Goal: Use online tool/utility: Utilize a website feature to perform a specific function

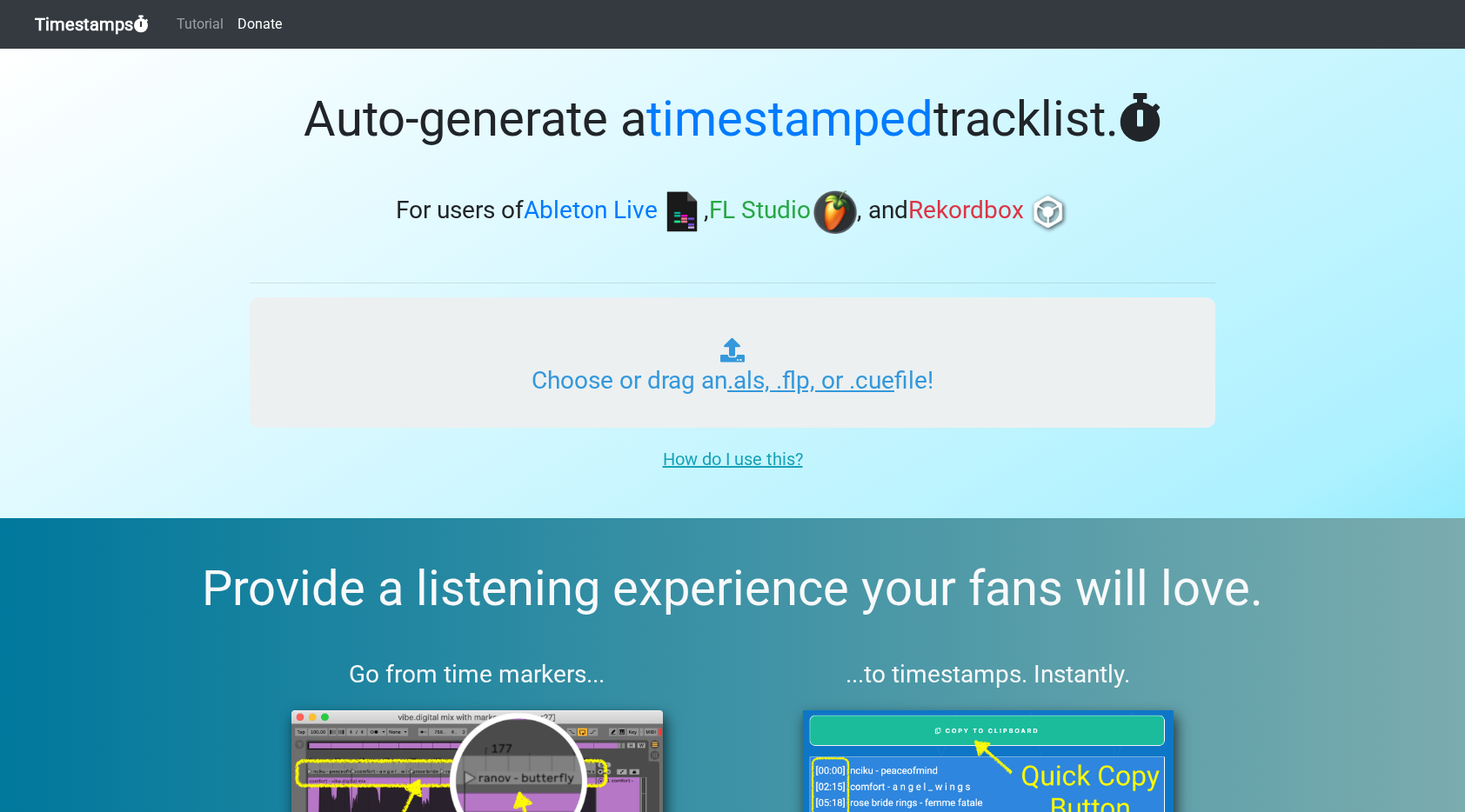
click at [556, 362] on input "Choose or drag an .als, .flp, or .cue file!" at bounding box center [732, 363] width 965 height 131
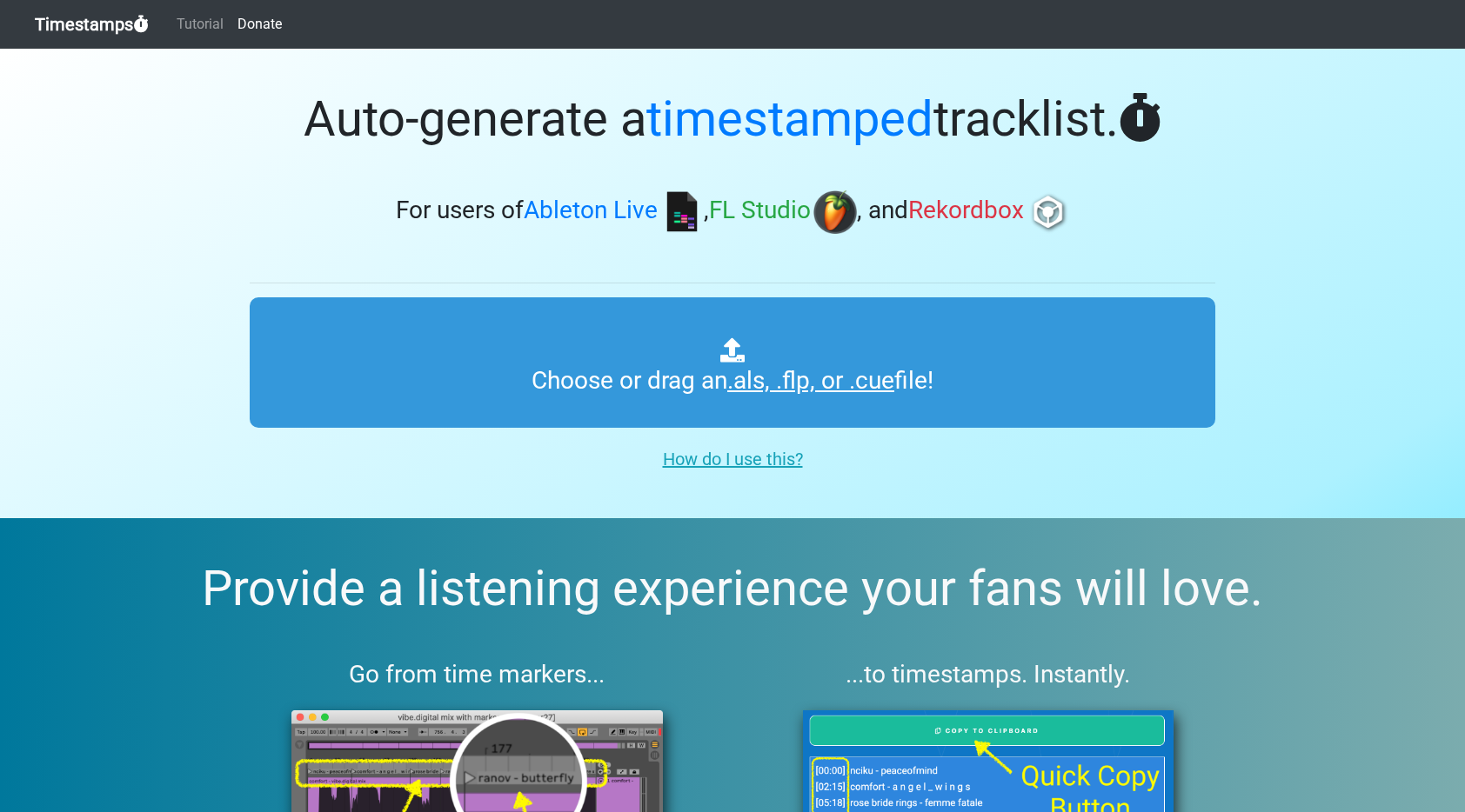
type input "C:\fakepath\DRUM & BASS SESSIONS #013.als"
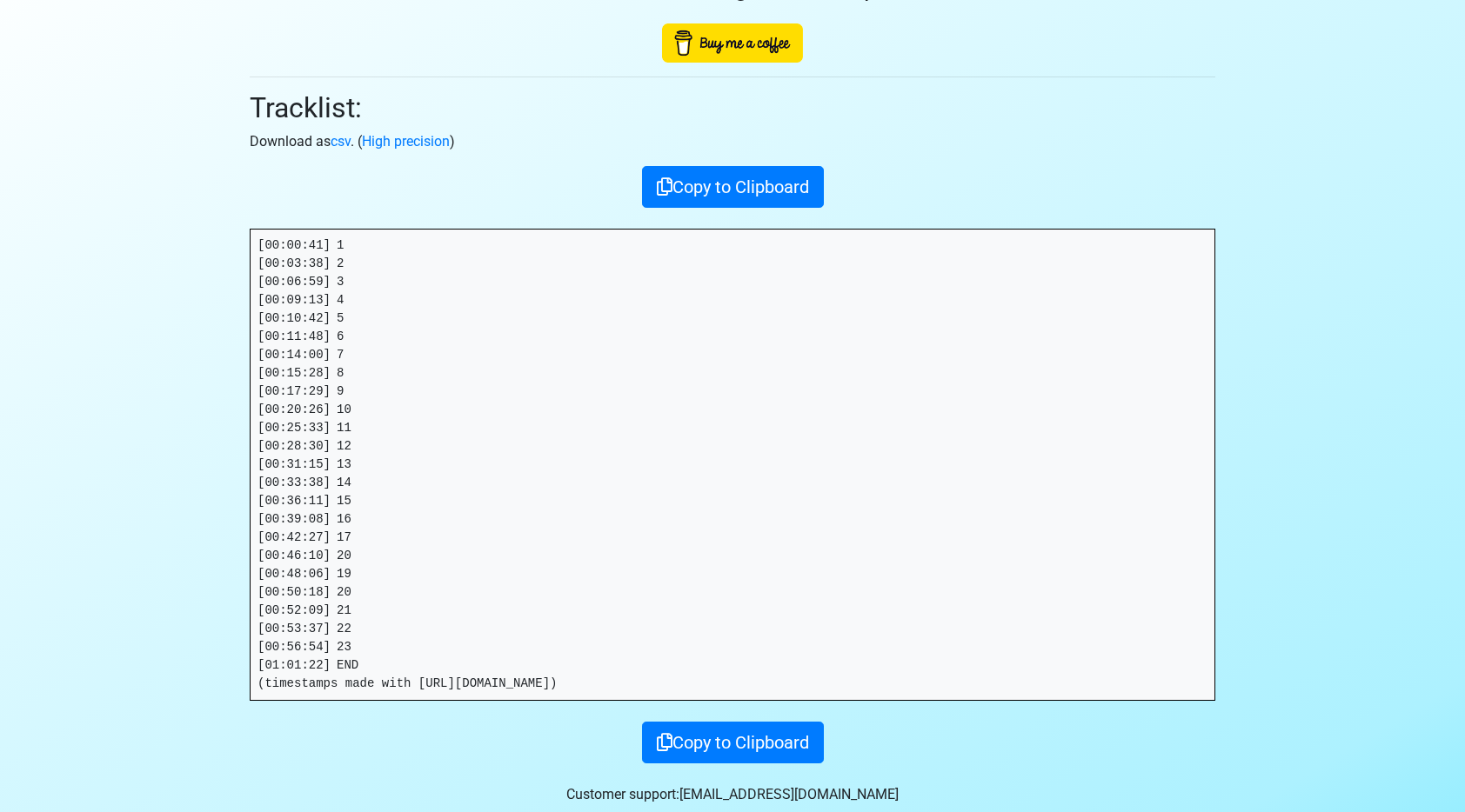
scroll to position [208, 0]
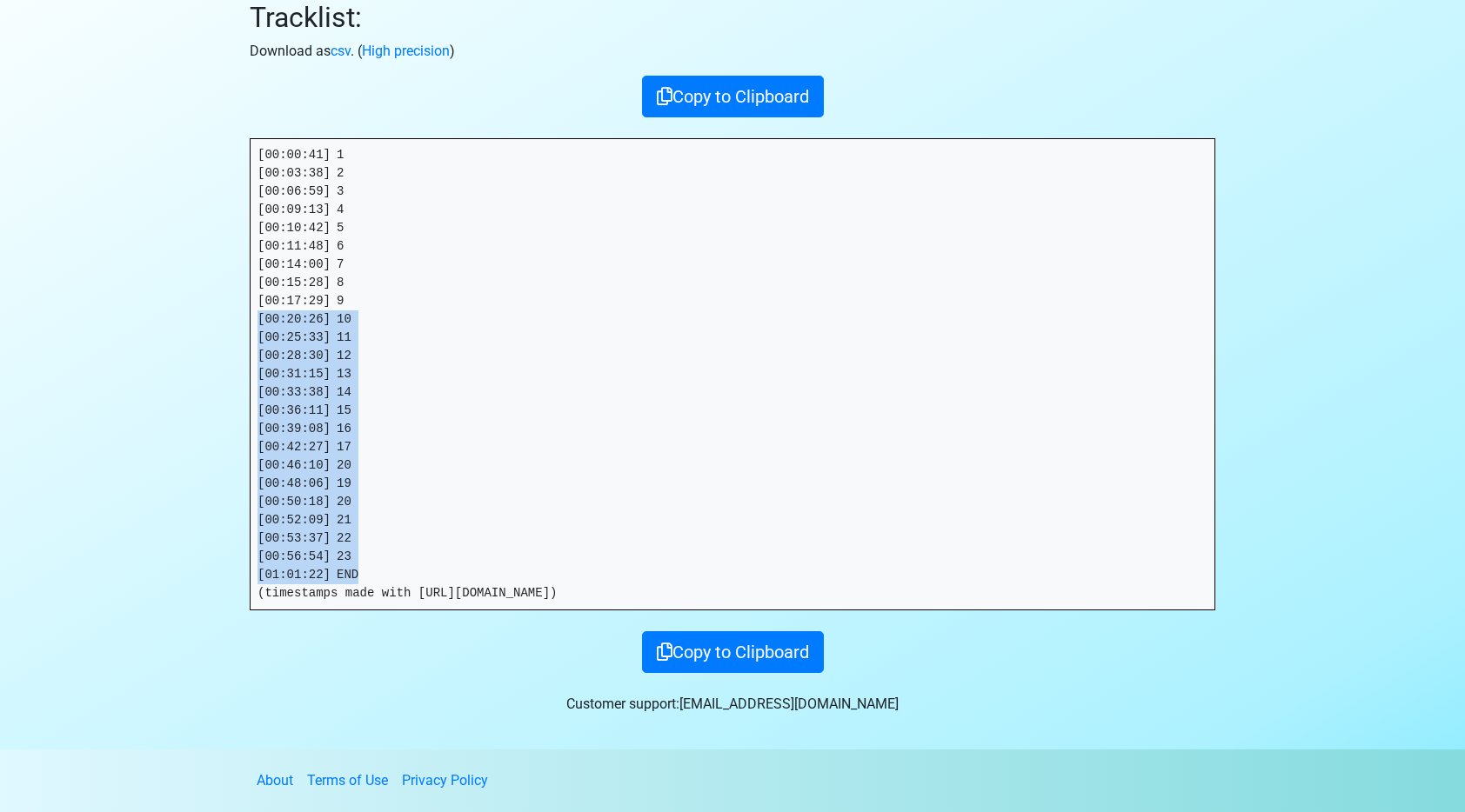
drag, startPoint x: 373, startPoint y: 573, endPoint x: 436, endPoint y: 500, distance: 96.4
click at [230, 329] on section "Thanks for using Timestamps! Tracklist: Download as csv . ( High precision ) Co…" at bounding box center [732, 295] width 1465 height 909
drag, startPoint x: 440, startPoint y: 505, endPoint x: 425, endPoint y: 525, distance: 25.0
click at [439, 505] on pre "[00:00:41] 1 [00:03:38] 2 [00:06:59] 3 [00:09:13] 4 [00:10:42] 5 [00:11:48] 6 […" at bounding box center [732, 374] width 964 height 471
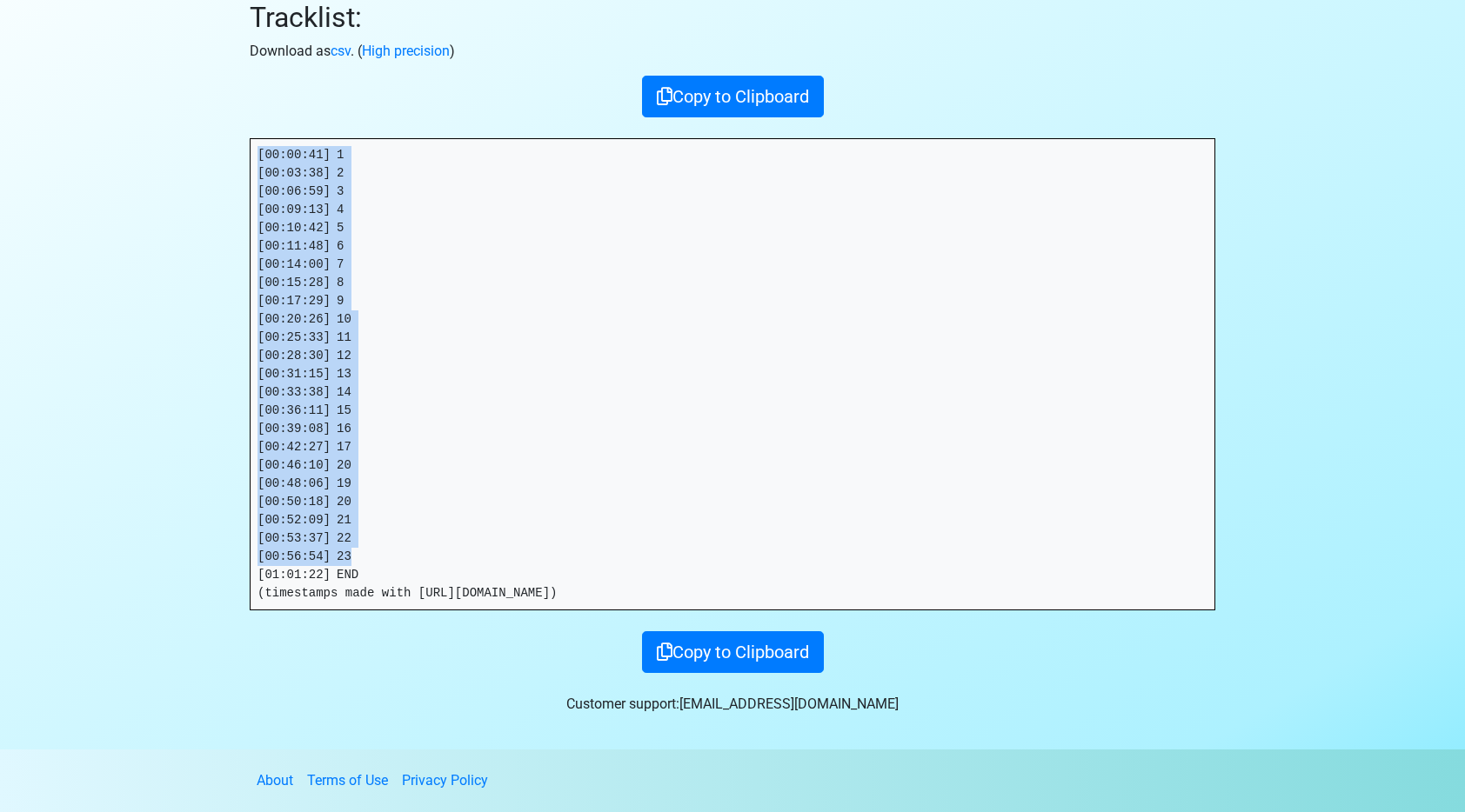
drag, startPoint x: 368, startPoint y: 560, endPoint x: 358, endPoint y: 92, distance: 468.1
click at [217, 147] on section "Thanks for using Timestamps! Tracklist: Download as csv . ( High precision ) Co…" at bounding box center [732, 295] width 1465 height 909
copy pre "[00:00:41] 1 [00:03:38] 2 [00:06:59] 3 [00:09:13] 4 [00:10:42] 5 [00:11:48] 6 […"
